Goal: Task Accomplishment & Management: Manage account settings

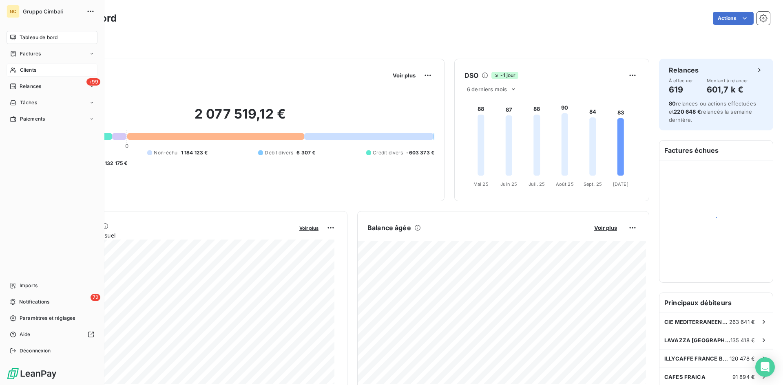
click at [22, 72] on span "Clients" at bounding box center [28, 69] width 16 height 7
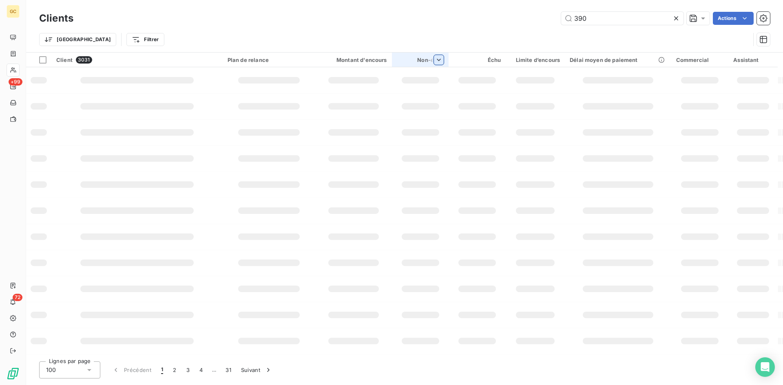
type input "390"
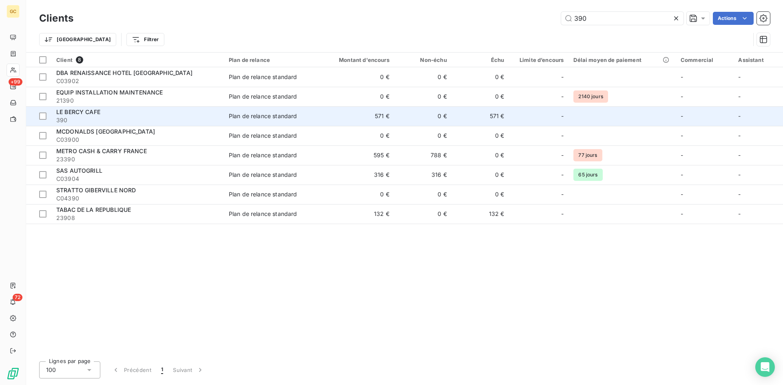
click at [57, 113] on span "LE BERCY CAFE" at bounding box center [78, 111] width 44 height 7
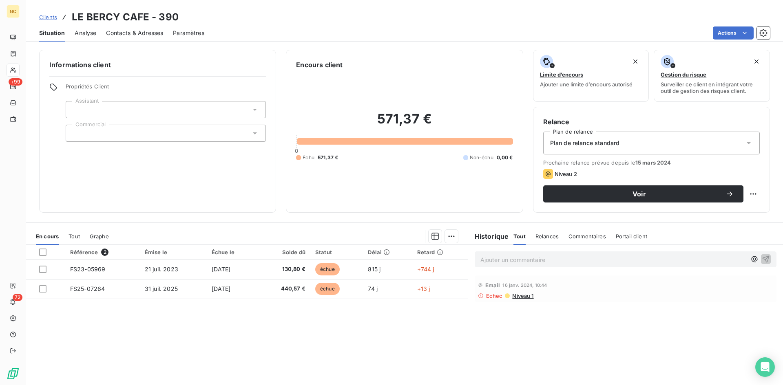
click at [139, 31] on span "Contacts & Adresses" at bounding box center [134, 33] width 57 height 8
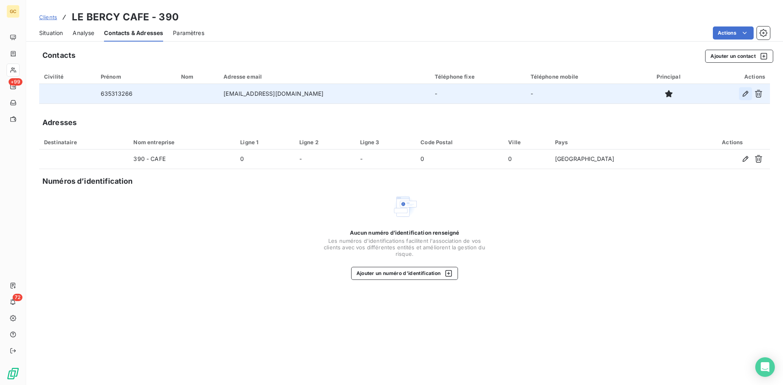
click at [744, 96] on icon "button" at bounding box center [745, 94] width 6 height 6
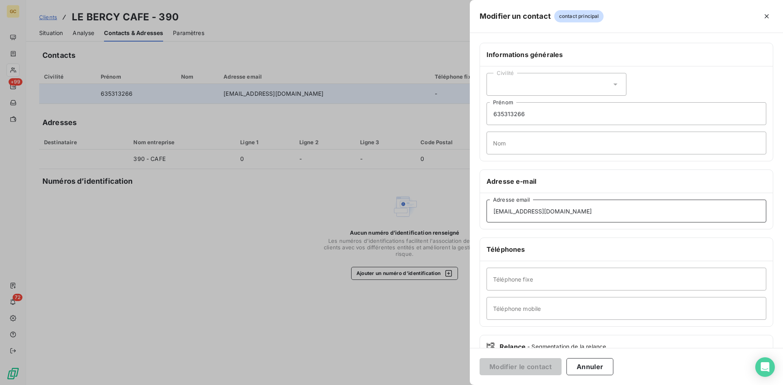
drag, startPoint x: 592, startPoint y: 210, endPoint x: 308, endPoint y: 215, distance: 284.2
click at [308, 385] on div "Modifier un contact contact principal Informations générales Civilité 635313266…" at bounding box center [391, 385] width 783 height 0
paste input "[EMAIL_ADDRESS][DOMAIN_NAME]"
type input "[EMAIL_ADDRESS][DOMAIN_NAME]"
click at [508, 366] on button "Modifier le contact" at bounding box center [520, 366] width 82 height 17
